Goal: Find specific page/section: Find specific page/section

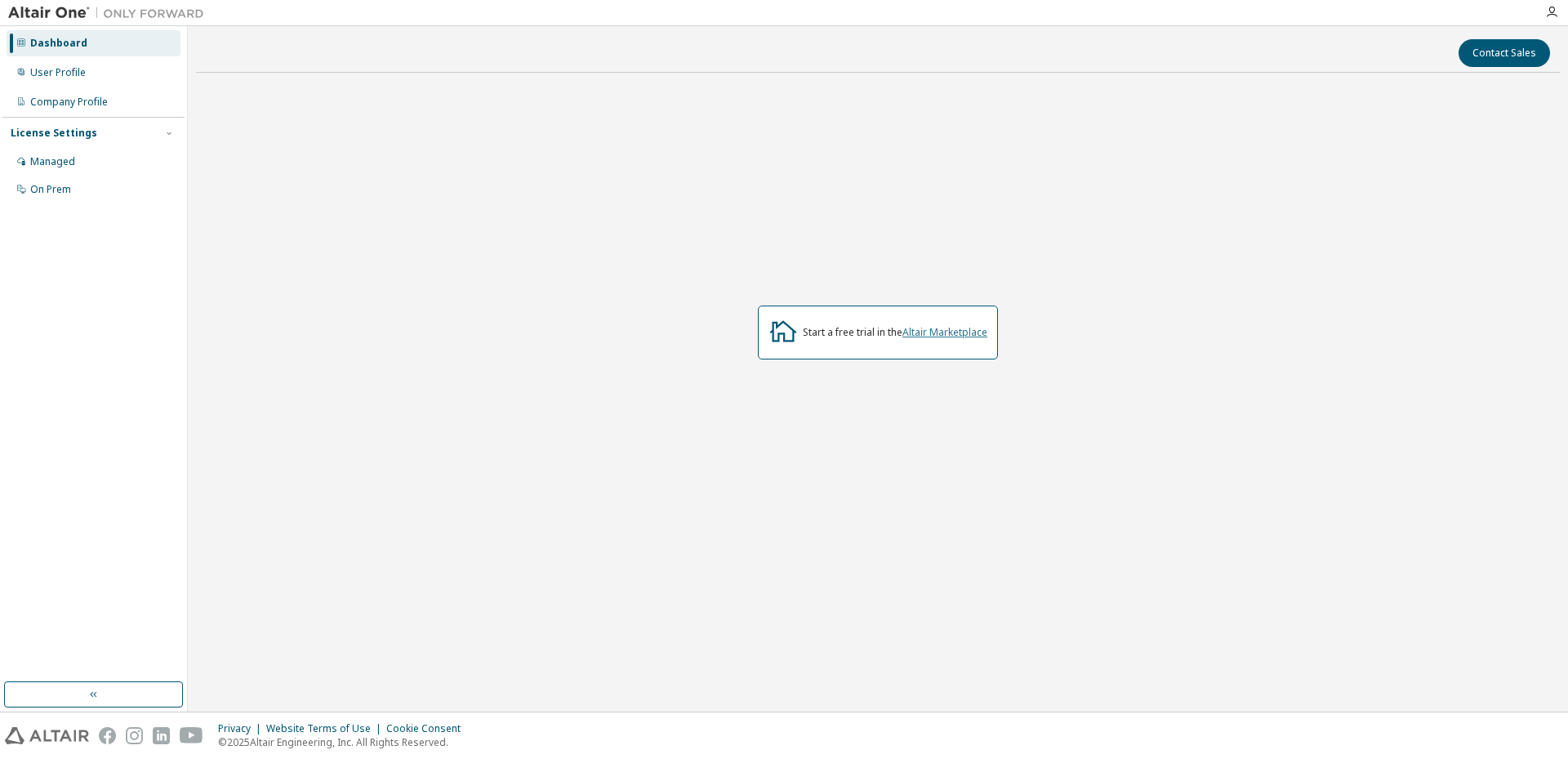
click at [932, 332] on link "Altair Marketplace" at bounding box center [944, 333] width 85 height 14
